Goal: Task Accomplishment & Management: Complete application form

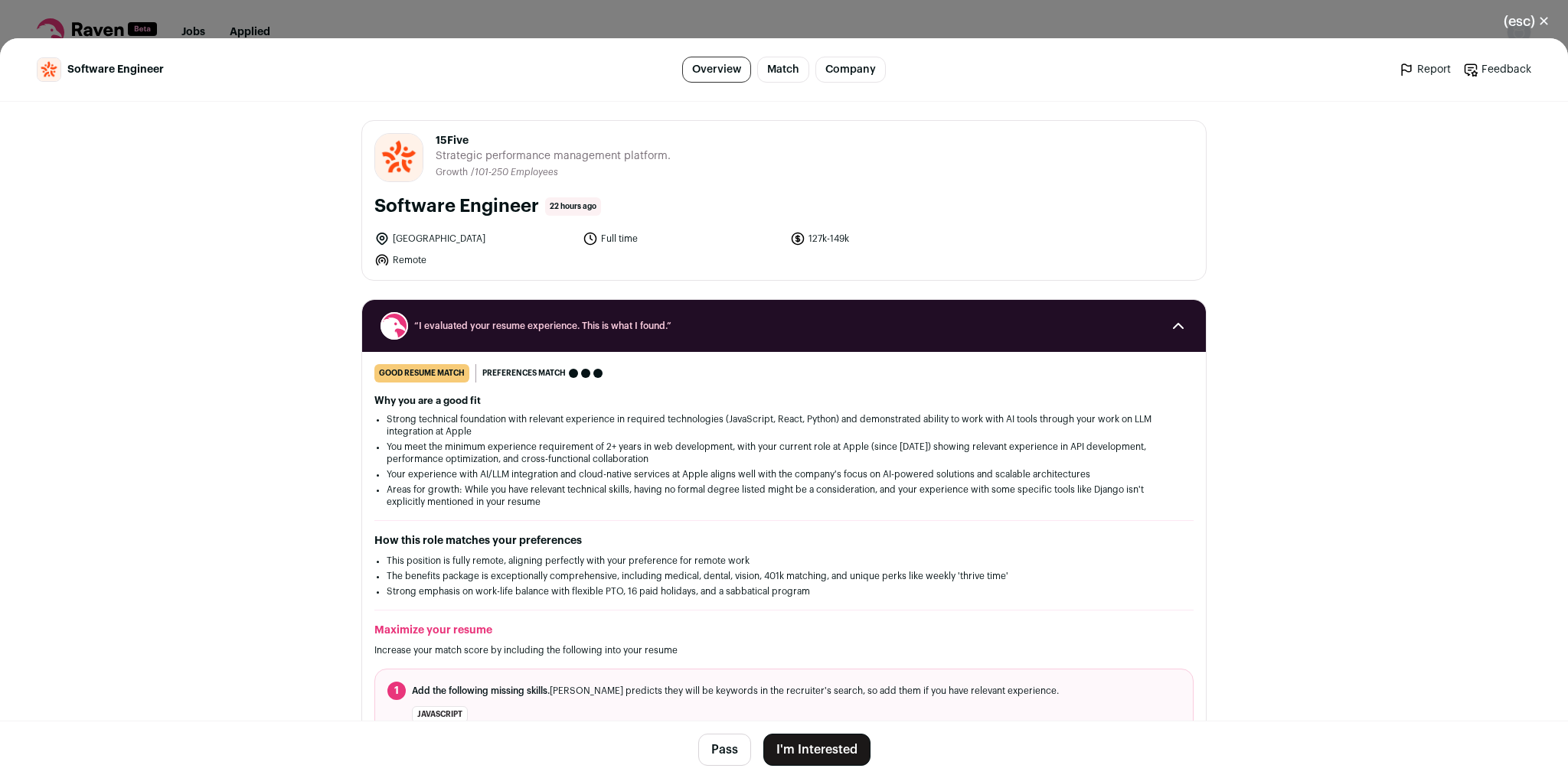
click at [827, 758] on button "I'm Interested" at bounding box center [817, 750] width 107 height 32
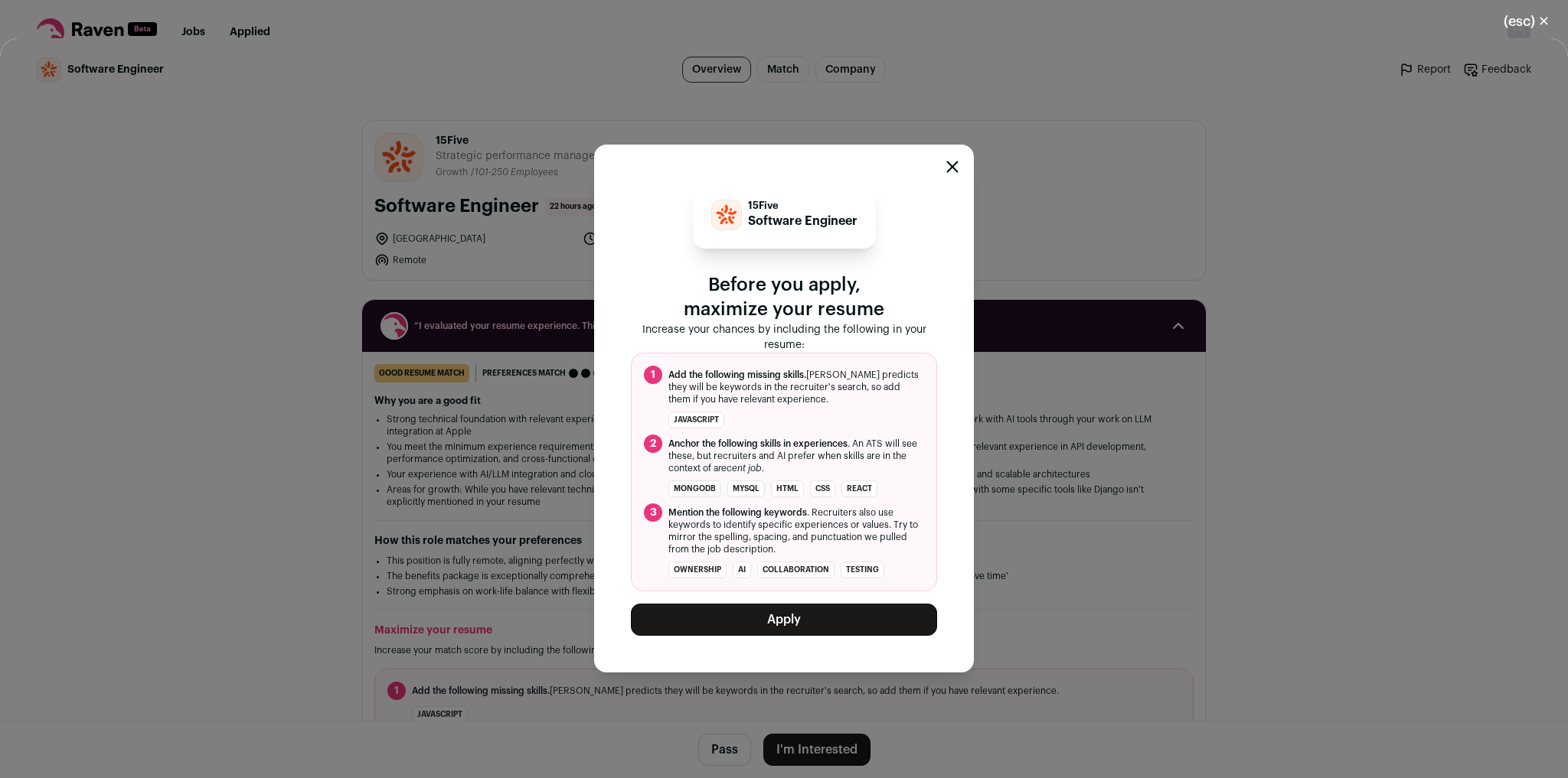
click at [809, 621] on button "Apply" at bounding box center [784, 620] width 306 height 32
